Goal: Information Seeking & Learning: Learn about a topic

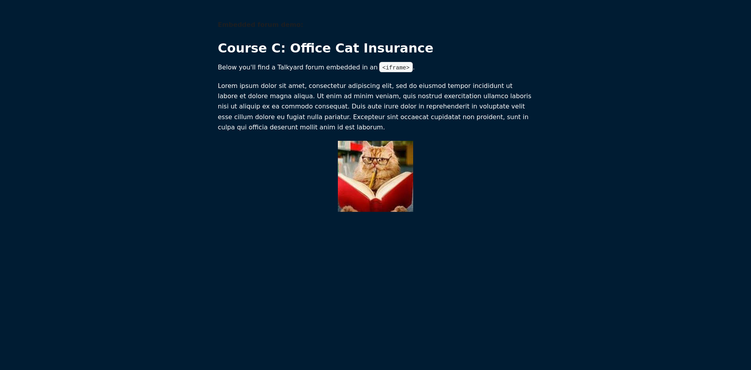
scroll to position [0, 0]
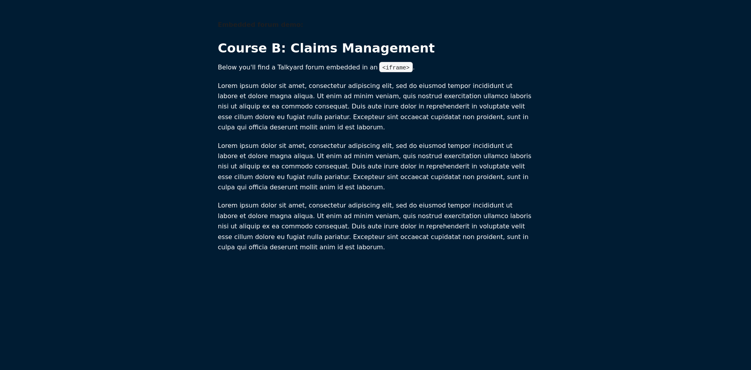
scroll to position [0, 0]
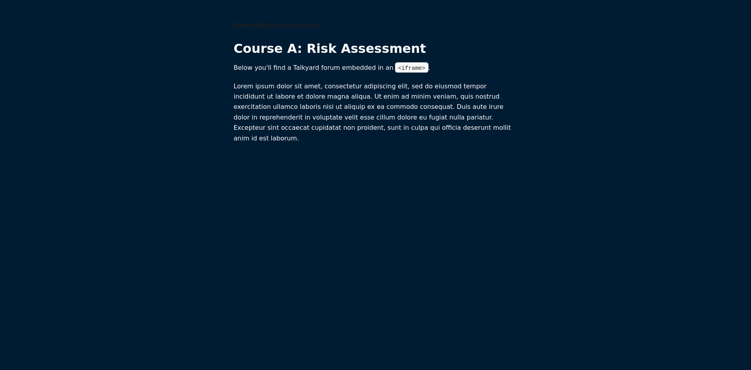
scroll to position [0, 0]
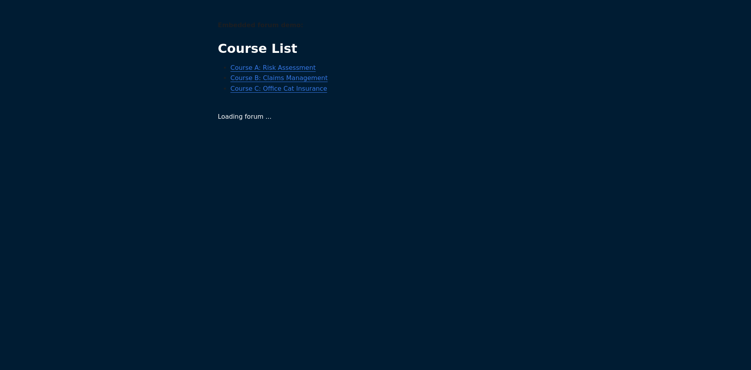
scroll to position [0, 0]
